Goal: Information Seeking & Learning: Learn about a topic

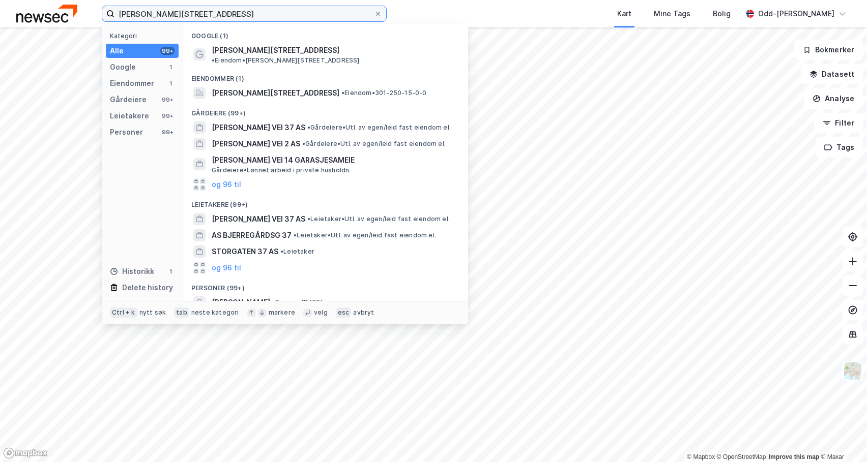
drag, startPoint x: 215, startPoint y: 18, endPoint x: 86, endPoint y: 19, distance: 128.2
click at [79, 21] on div "[PERSON_NAME] vei 37 Kategori Alle 99+ Google 1 Eiendommer 1 Gårdeiere 99+ Leie…" at bounding box center [433, 13] width 867 height 27
paste input "[STREET_ADDRESS]"
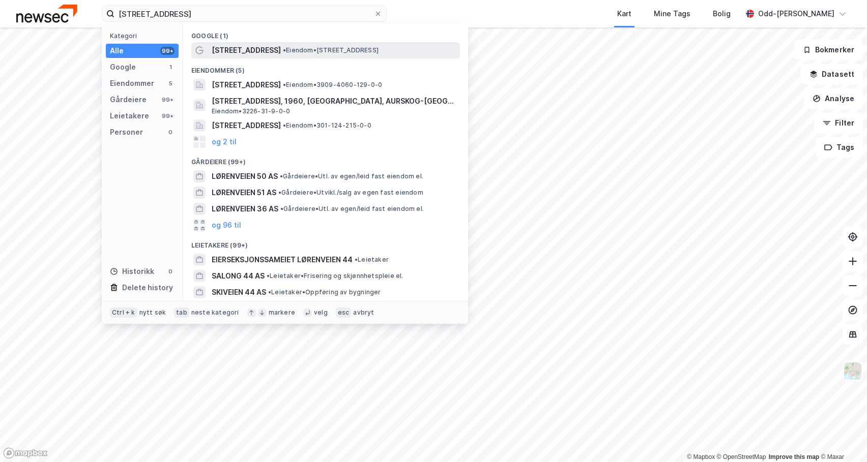
click at [236, 50] on span "[STREET_ADDRESS]" at bounding box center [246, 50] width 69 height 12
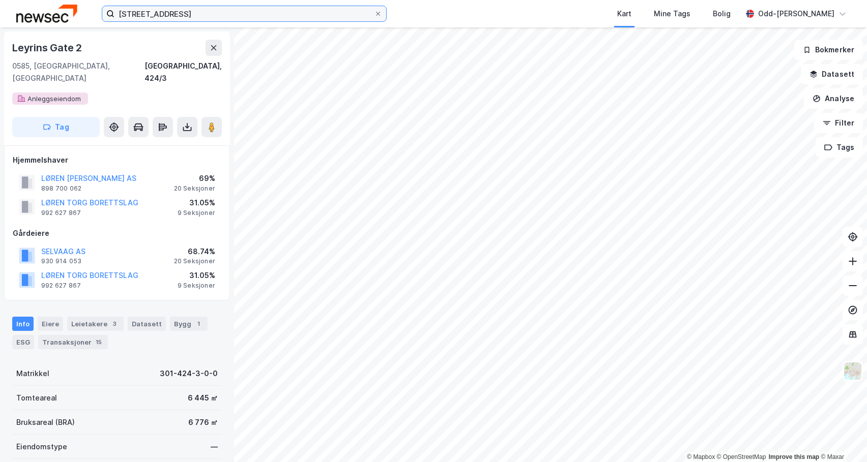
click at [188, 9] on input "[STREET_ADDRESS]" at bounding box center [243, 13] width 259 height 15
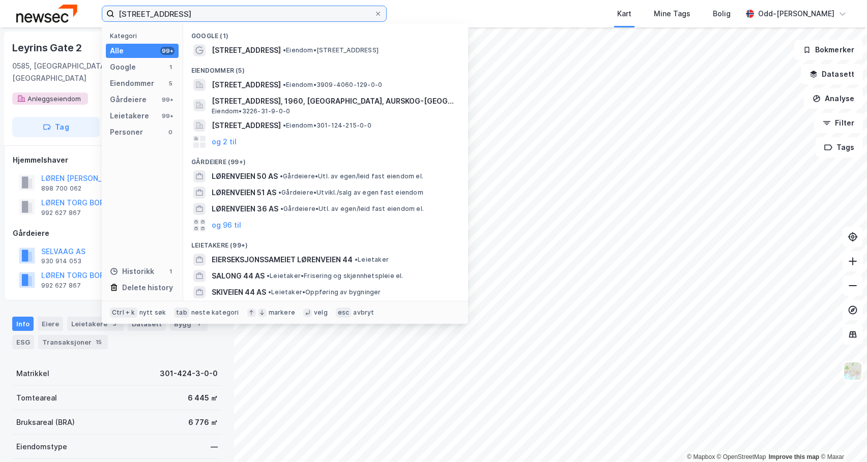
click at [188, 9] on input "[STREET_ADDRESS]" at bounding box center [243, 13] width 259 height 15
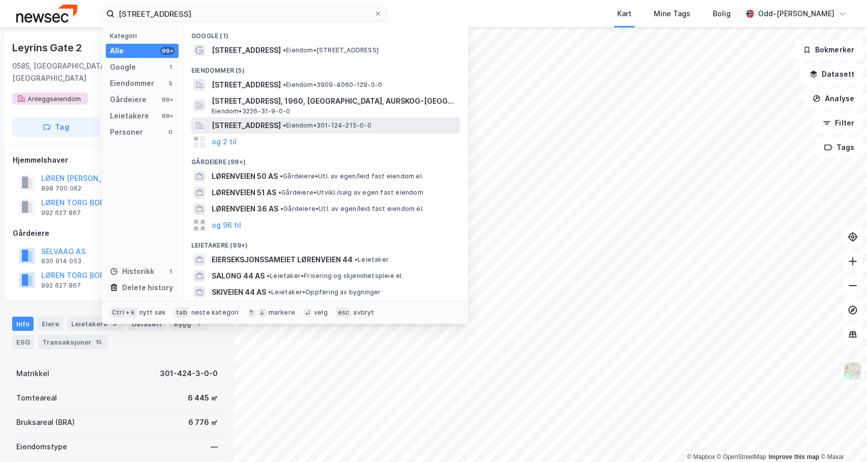
click at [281, 127] on span "[STREET_ADDRESS]" at bounding box center [246, 126] width 69 height 12
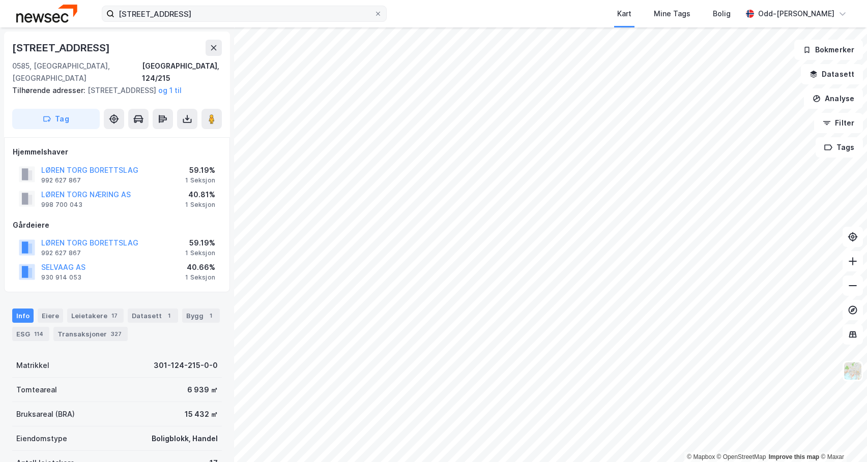
click at [233, 18] on label "[STREET_ADDRESS]" at bounding box center [244, 14] width 285 height 16
click at [233, 18] on input "[STREET_ADDRESS]" at bounding box center [243, 13] width 259 height 15
click at [175, 23] on div "[STREET_ADDRESS] Kart Mine Tags [PERSON_NAME]" at bounding box center [433, 13] width 867 height 27
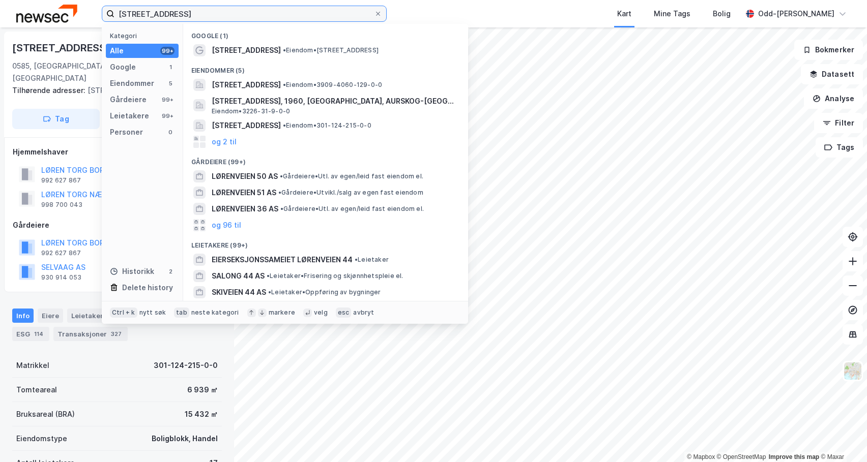
drag, startPoint x: 183, startPoint y: 14, endPoint x: 104, endPoint y: 11, distance: 78.9
click at [104, 11] on label "[STREET_ADDRESS]" at bounding box center [244, 14] width 285 height 16
paste input "Maridalsveien 319"
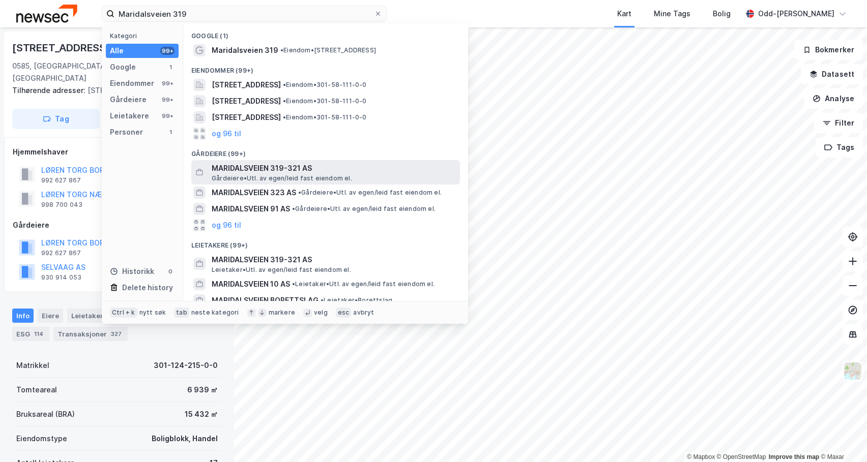
click at [311, 166] on span "MARIDALSVEIEN 319-321 AS" at bounding box center [334, 168] width 244 height 12
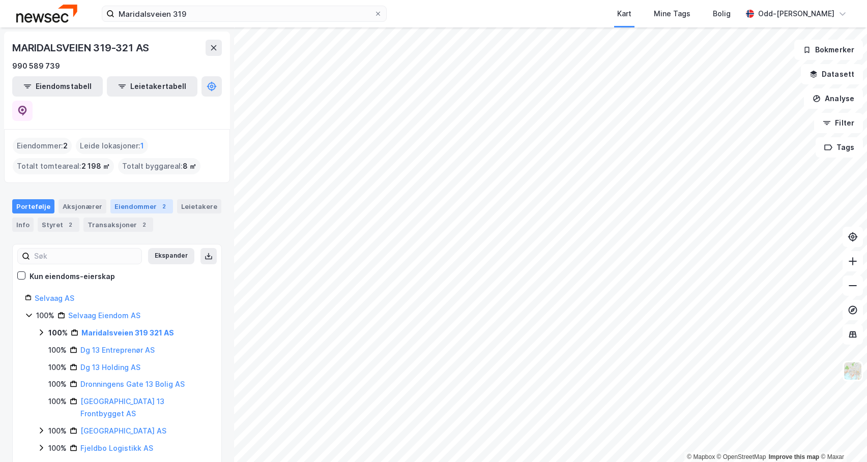
click at [144, 199] on div "Eiendommer 2" at bounding box center [141, 206] width 63 height 14
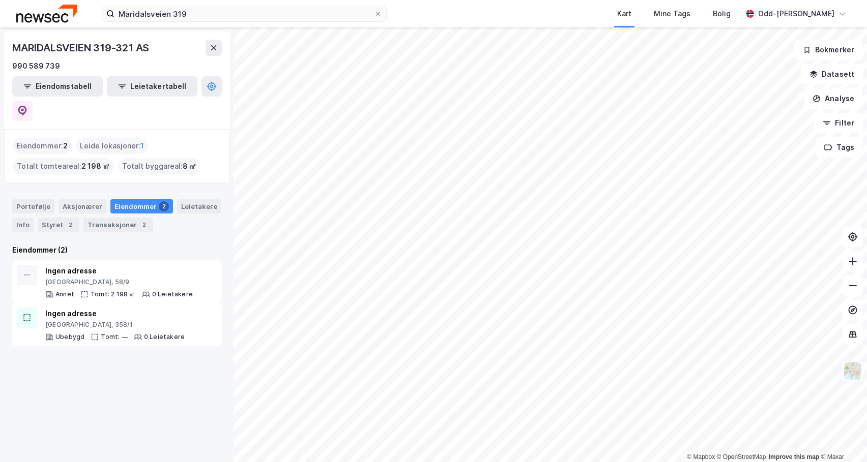
click at [50, 138] on div "Eiendommer : 2" at bounding box center [42, 146] width 59 height 16
click at [48, 138] on div "Eiendommer : 2" at bounding box center [42, 146] width 59 height 16
click at [117, 138] on div "Leide lokasjoner : 1" at bounding box center [112, 146] width 72 height 16
click at [47, 138] on div "Eiendommer : 2" at bounding box center [42, 146] width 59 height 16
click at [45, 138] on div "Eiendommer : 2" at bounding box center [42, 146] width 59 height 16
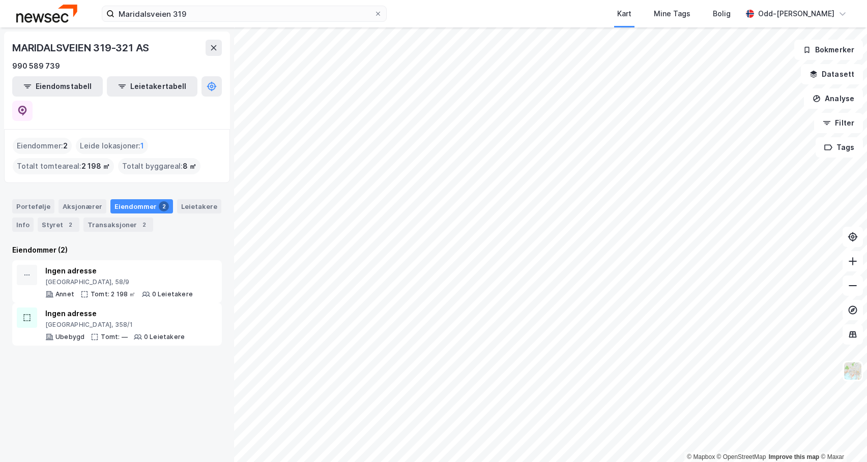
click at [49, 44] on div "MARIDALSVEIEN 319-321 AS" at bounding box center [81, 48] width 139 height 16
click at [49, 49] on div "MARIDALSVEIEN 319-321 AS" at bounding box center [81, 48] width 139 height 16
click at [47, 68] on div "990 589 739" at bounding box center [36, 66] width 48 height 12
click at [62, 88] on button "Eiendomstabell" at bounding box center [57, 86] width 91 height 20
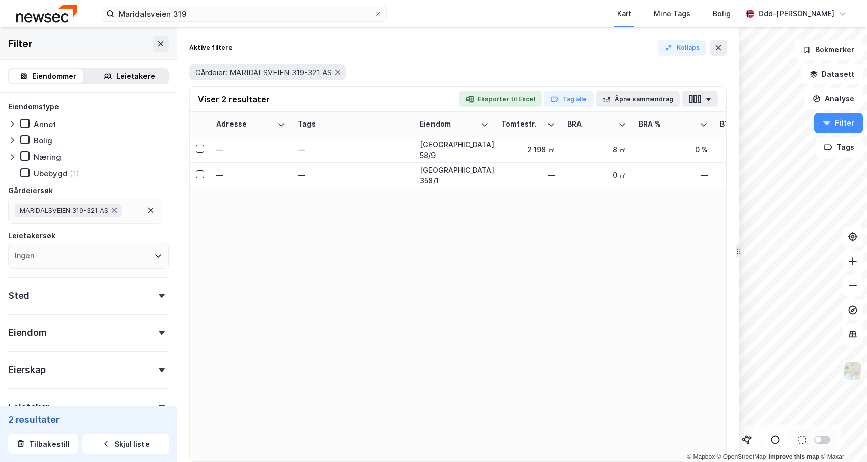
click at [491, 278] on div "Adresse Tags Eiendom Tomtestr. BRA BRA % BYA BYA % Leietakere Ansatte Eiendomst…" at bounding box center [458, 287] width 536 height 350
click at [190, 14] on input "Maridalsveien 319" at bounding box center [243, 13] width 259 height 15
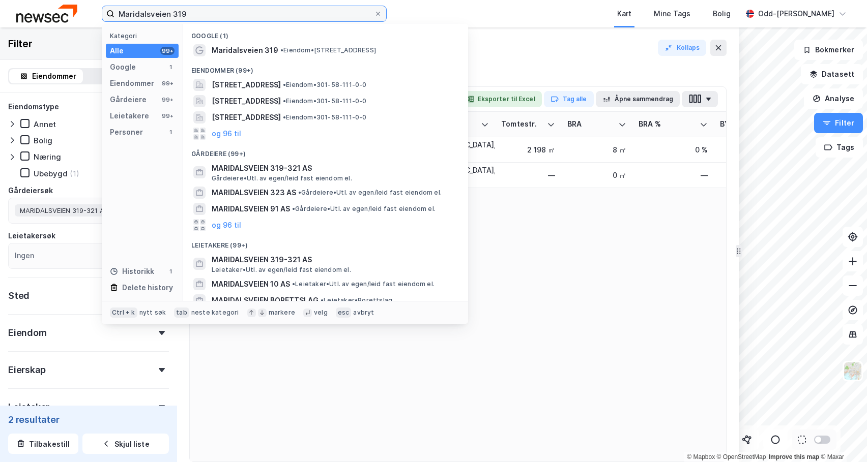
drag, startPoint x: 190, startPoint y: 14, endPoint x: 62, endPoint y: 13, distance: 128.2
click at [62, 13] on div "Maridalsveien 319 Kategori Alle 99+ Google 1 Eiendommer 99+ Gårdeiere 99+ Leiet…" at bounding box center [433, 13] width 867 height 27
paste input "Lørenlunden Parkering"
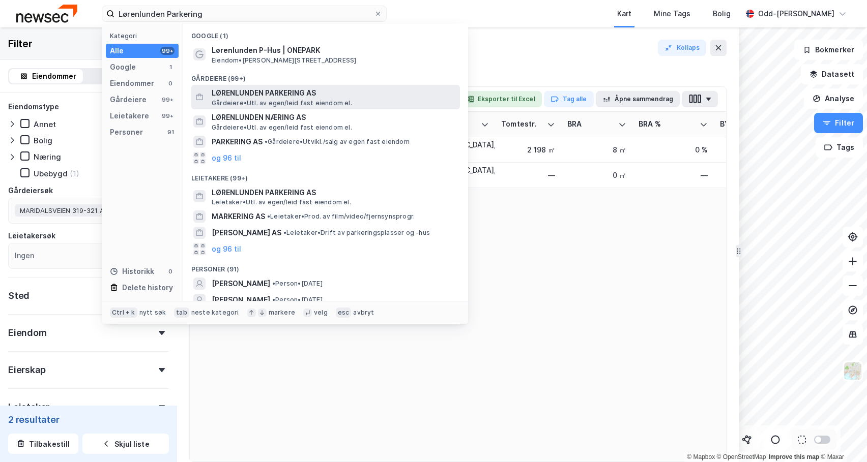
click at [247, 93] on span "LØRENLUNDEN PARKERING AS" at bounding box center [334, 93] width 244 height 12
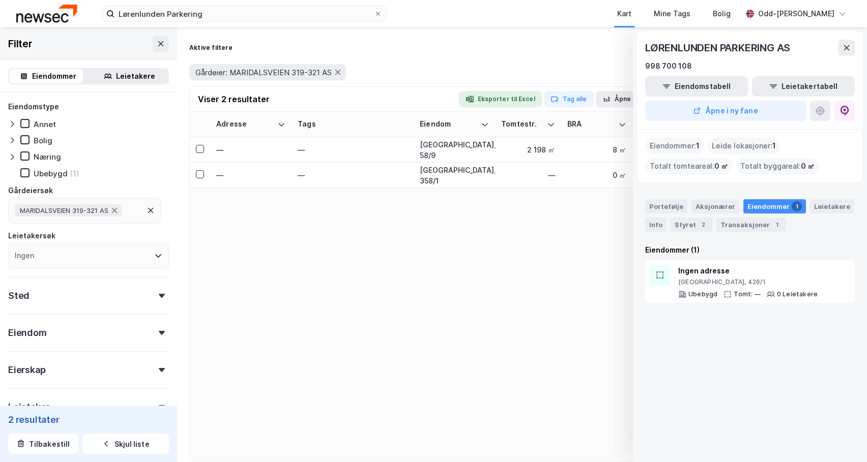
click at [50, 78] on div "Eiendommer" at bounding box center [54, 76] width 44 height 12
click at [50, 79] on div "Eiendommer" at bounding box center [54, 76] width 44 height 12
click at [157, 47] on icon at bounding box center [161, 44] width 8 height 8
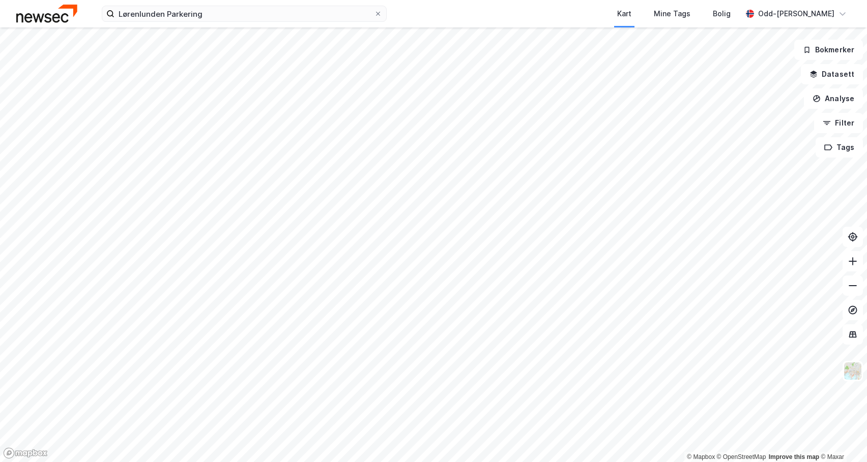
click at [261, 22] on div "Lørenlunden Parkering Kart Mine Tags [PERSON_NAME]" at bounding box center [433, 13] width 867 height 27
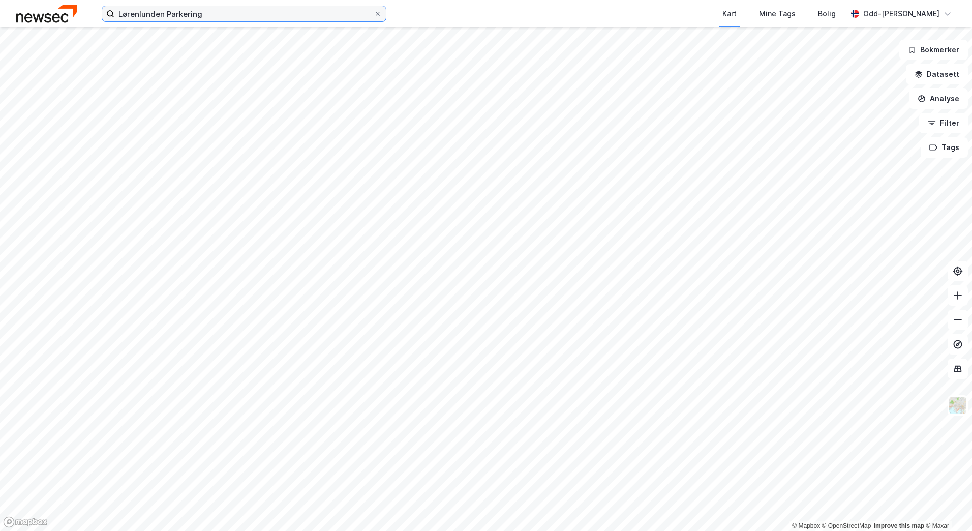
click at [226, 18] on input "Lørenlunden Parkering" at bounding box center [243, 13] width 259 height 15
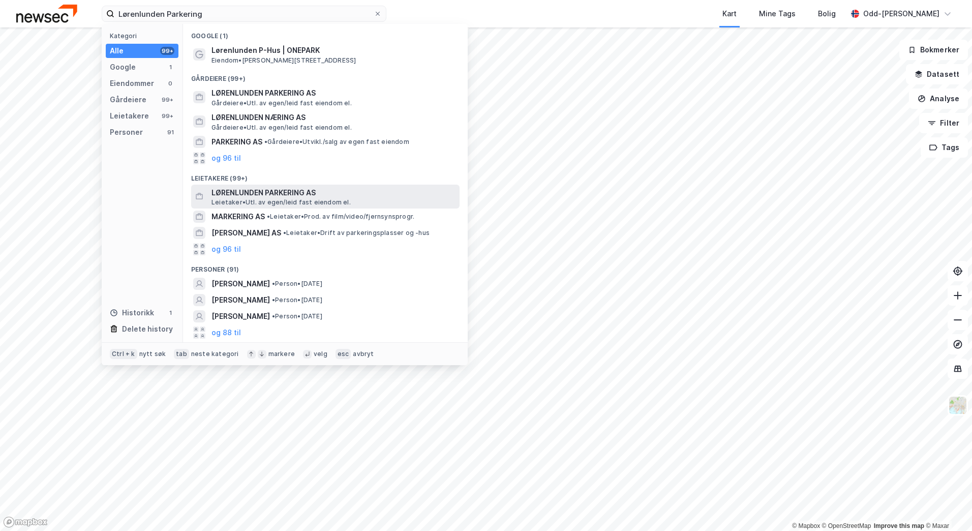
click at [299, 193] on span "LØRENLUNDEN PARKERING AS" at bounding box center [334, 193] width 244 height 12
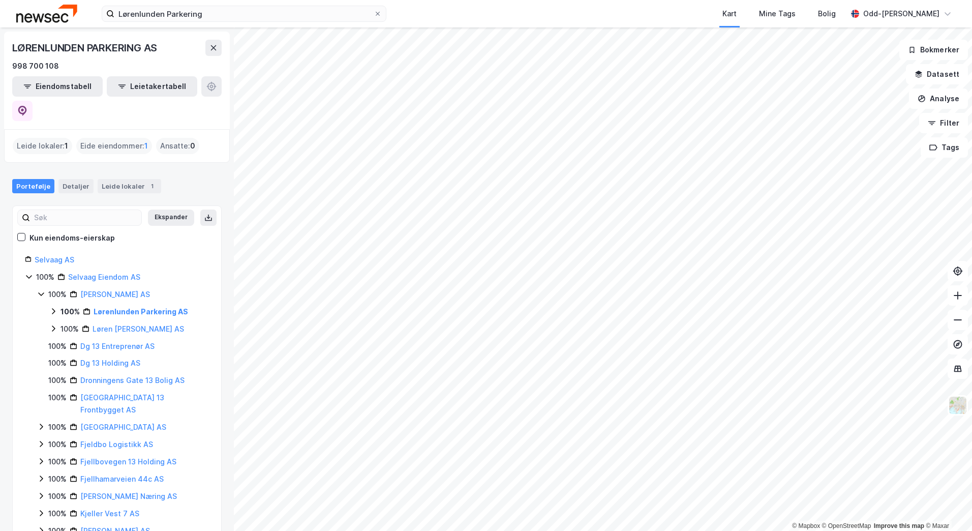
click at [118, 138] on div "Eide eiendommer : 1" at bounding box center [114, 146] width 76 height 16
click at [41, 138] on div "Leide lokaler : 1" at bounding box center [42, 146] width 59 height 16
click at [45, 138] on div "Leide lokaler : 1" at bounding box center [42, 146] width 59 height 16
click at [90, 138] on div "Eide eiendommer : 1" at bounding box center [114, 146] width 76 height 16
click at [77, 179] on div "Detaljer" at bounding box center [75, 186] width 35 height 14
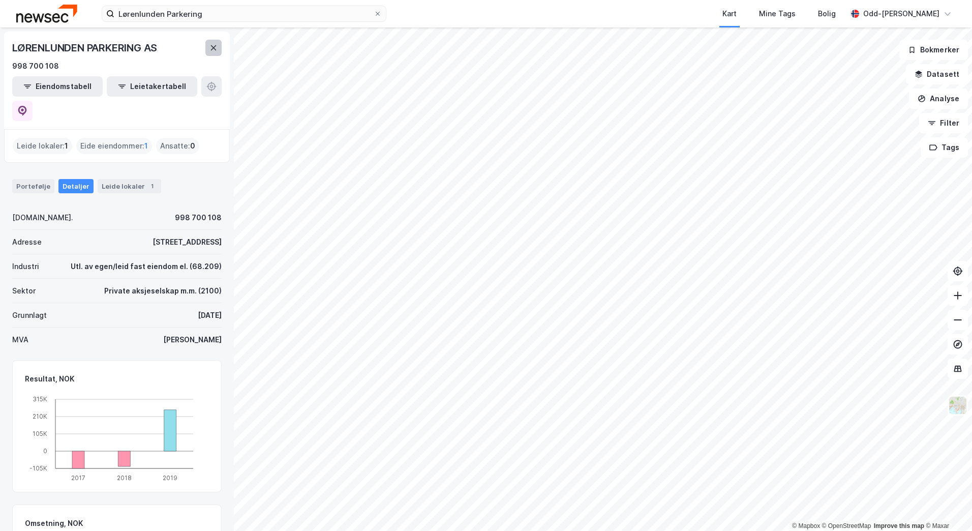
click at [215, 44] on icon at bounding box center [214, 48] width 8 height 8
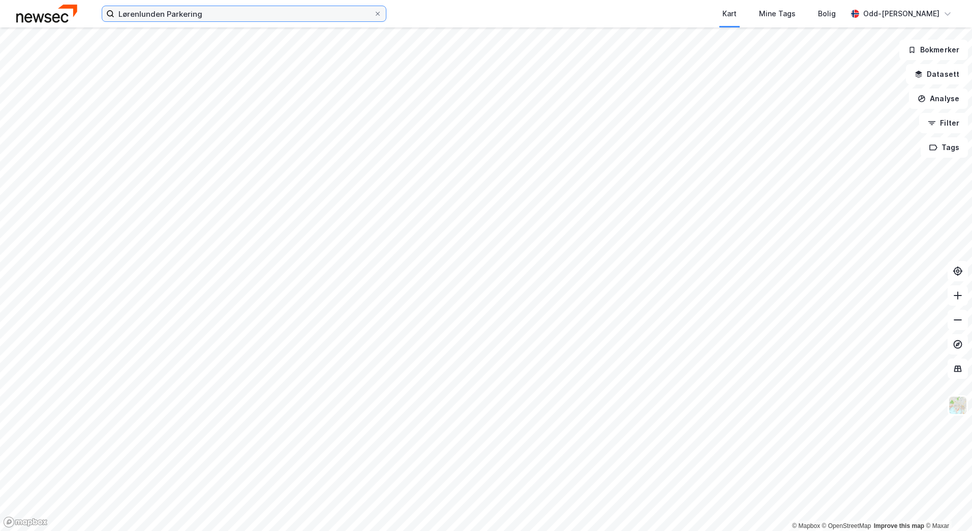
click at [239, 19] on input "Lørenlunden Parkering" at bounding box center [243, 13] width 259 height 15
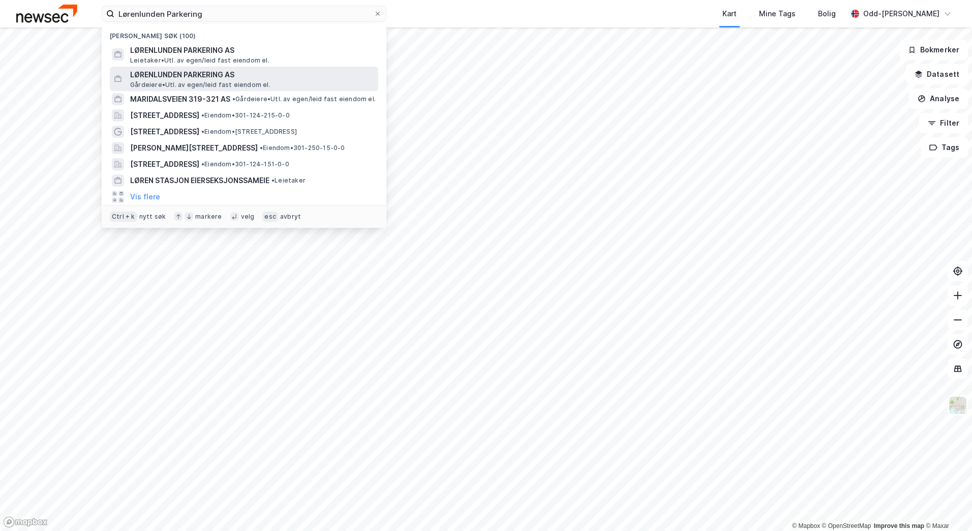
click at [244, 83] on span "Gårdeiere • Utl. av egen/leid fast eiendom el." at bounding box center [200, 85] width 140 height 8
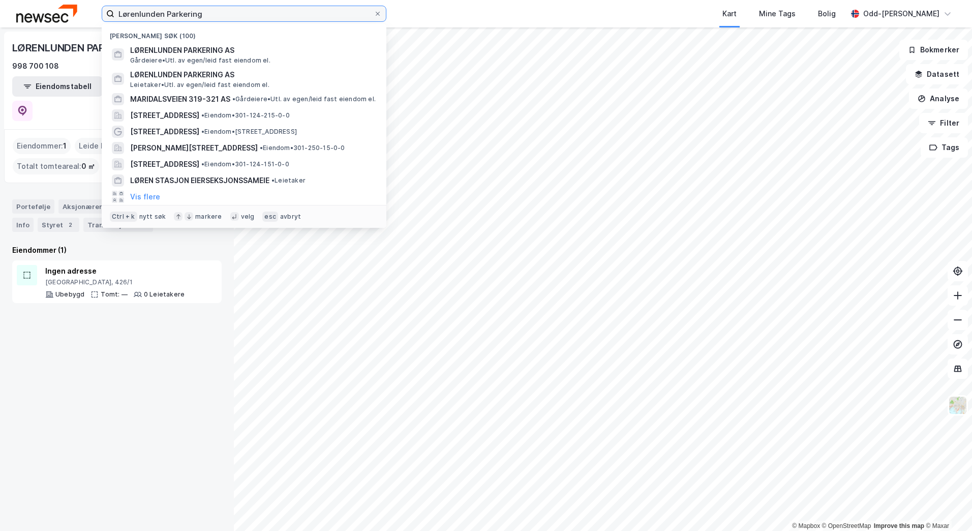
drag, startPoint x: 212, startPoint y: 9, endPoint x: 24, endPoint y: 19, distance: 187.9
click at [24, 19] on div "Lørenlunden [PERSON_NAME] søk (100) LØRENLUNDEN PARKERING AS [PERSON_NAME]. av …" at bounding box center [486, 13] width 972 height 27
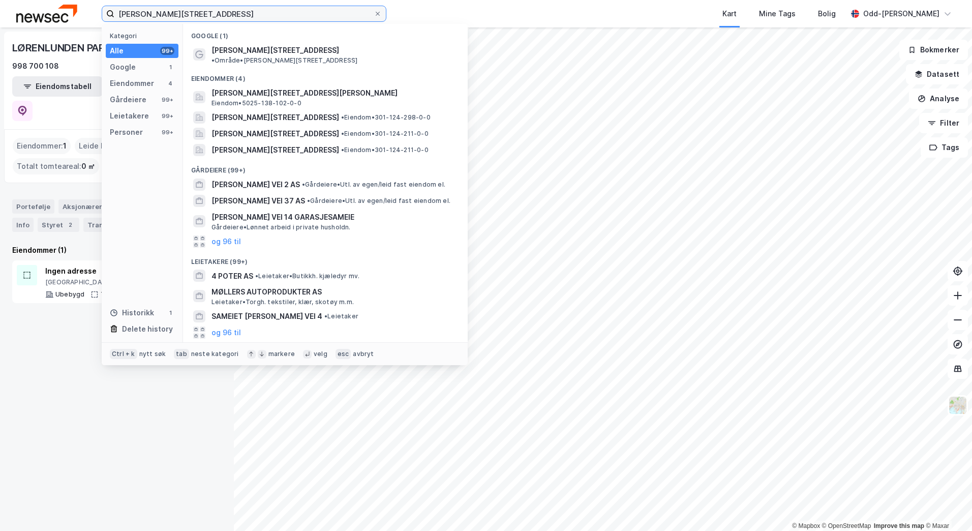
type input "[PERSON_NAME][STREET_ADDRESS]"
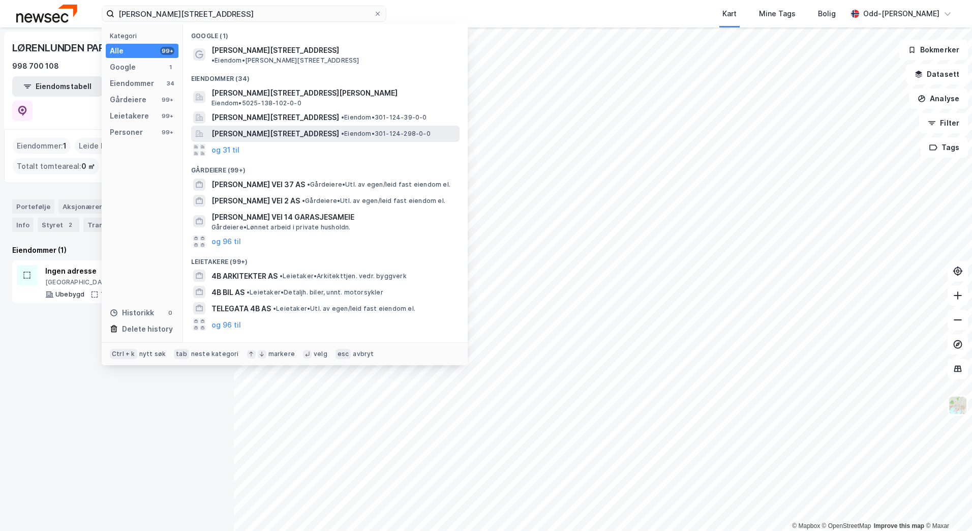
click at [339, 128] on span "[PERSON_NAME][STREET_ADDRESS]" at bounding box center [276, 134] width 128 height 12
